Goal: Navigation & Orientation: Find specific page/section

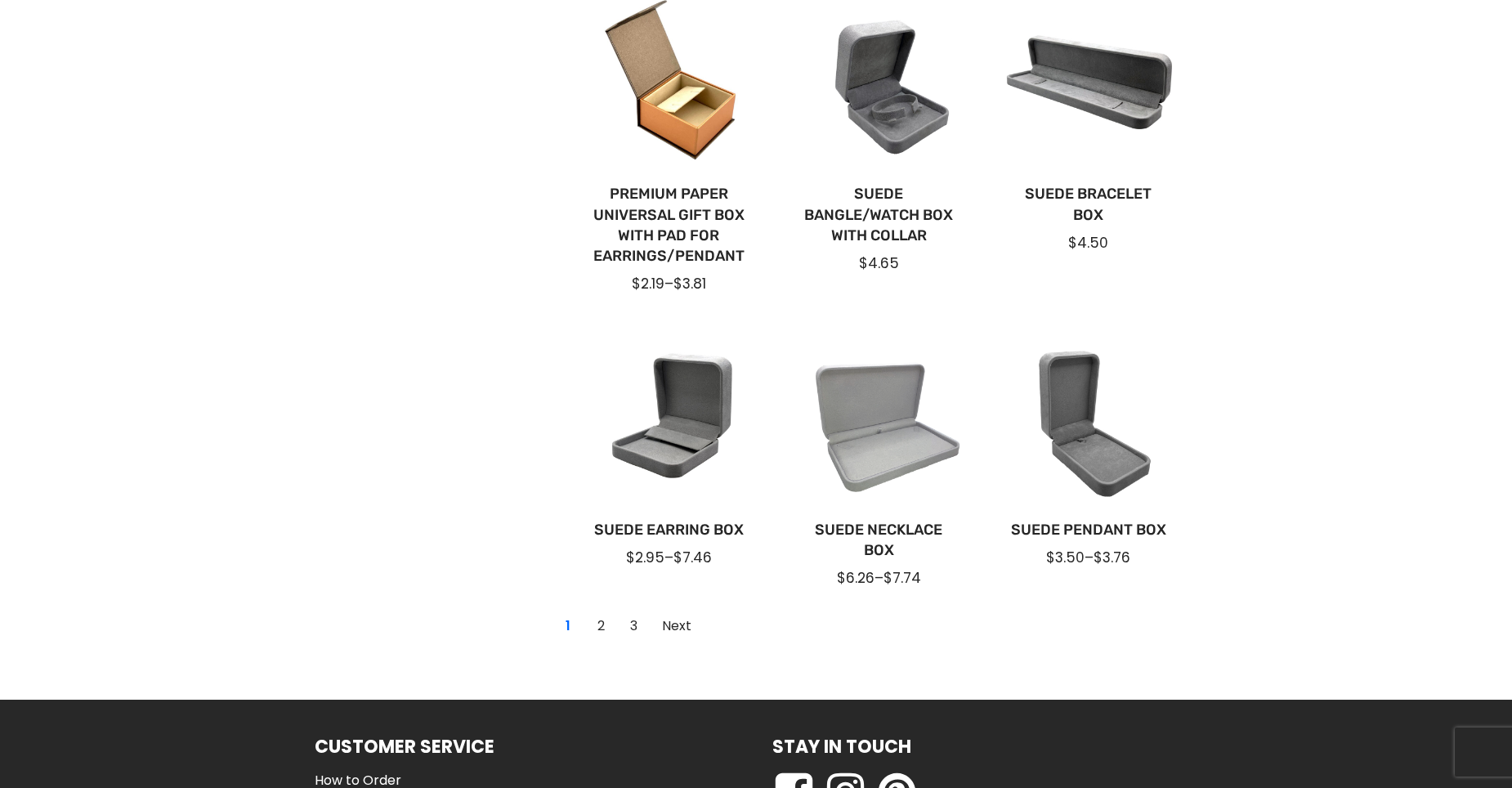
scroll to position [1226, 0]
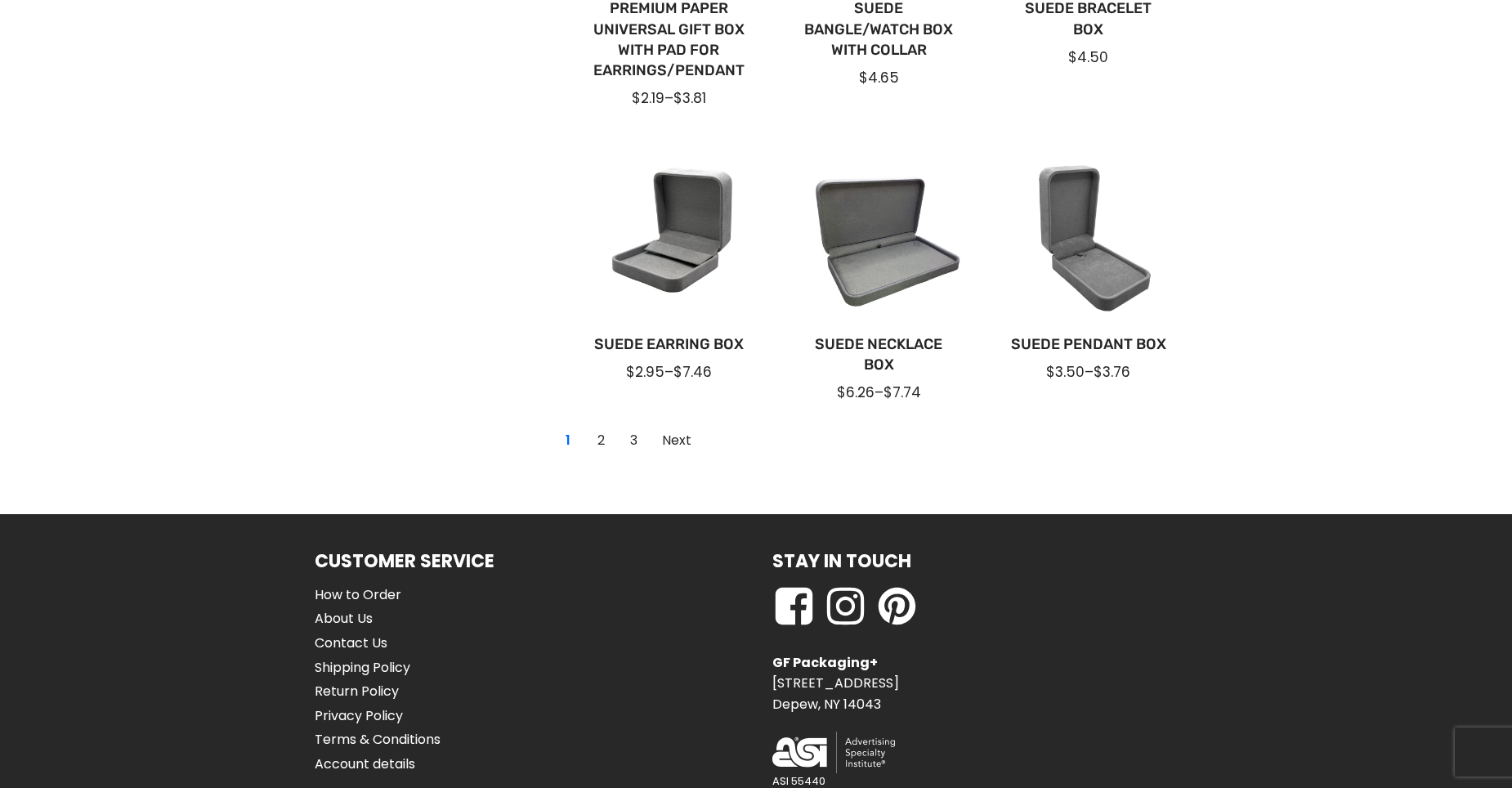
drag, startPoint x: 672, startPoint y: 439, endPoint x: 681, endPoint y: 455, distance: 18.4
click at [672, 439] on link "Next" at bounding box center [677, 441] width 48 height 26
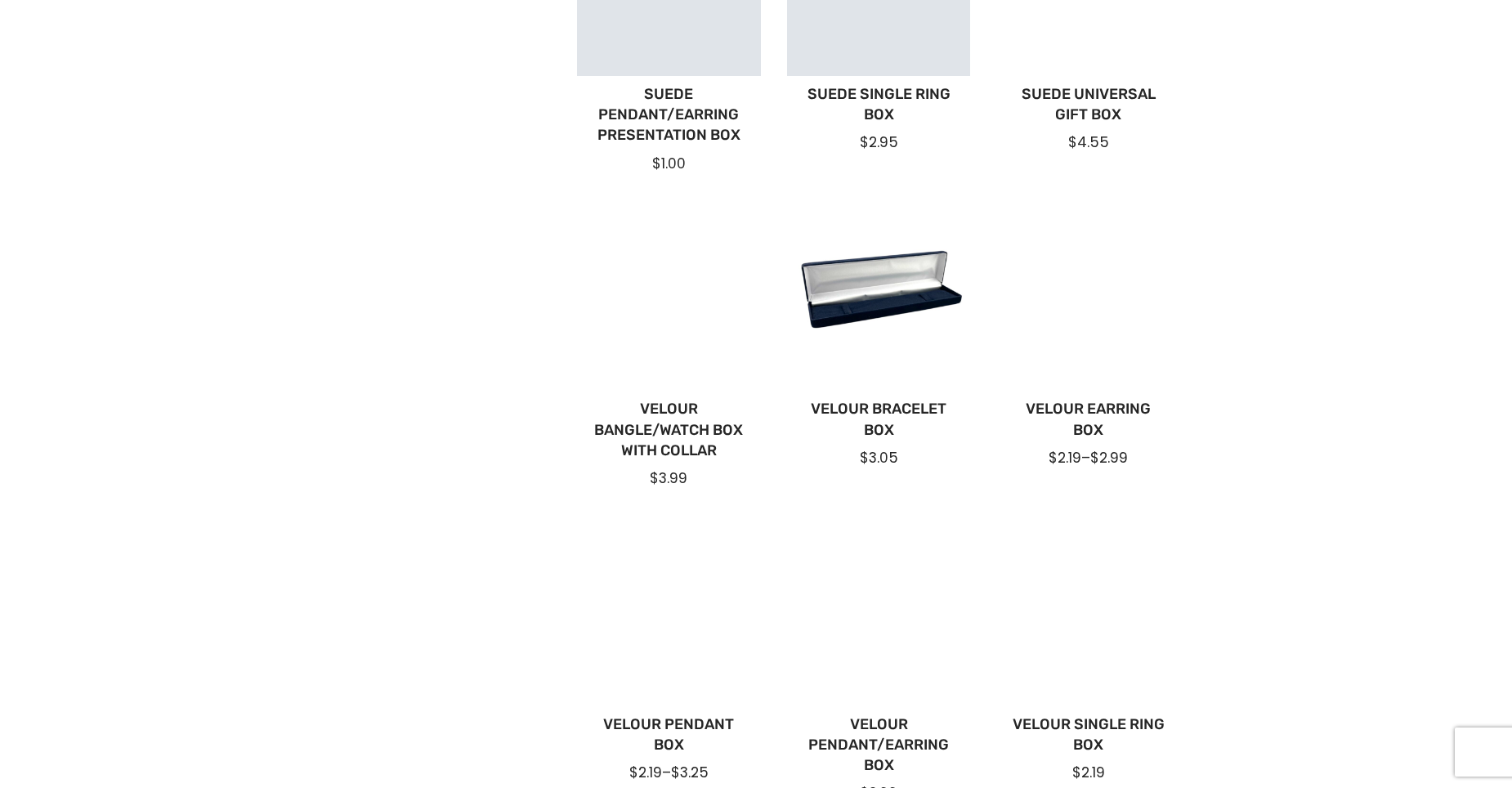
scroll to position [82, 0]
